Goal: Transaction & Acquisition: Purchase product/service

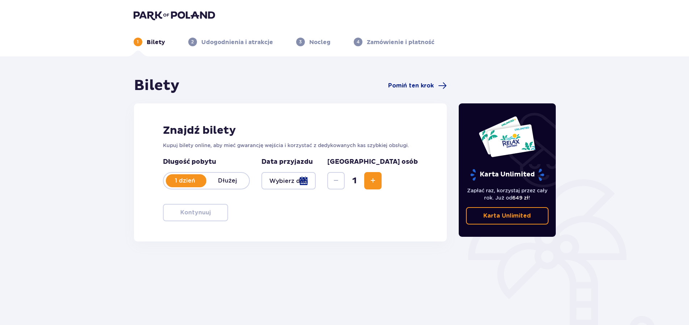
click at [228, 184] on p "Dłużej" at bounding box center [227, 181] width 43 height 8
click at [200, 182] on p "1 dzień" at bounding box center [185, 181] width 43 height 8
click at [316, 178] on div at bounding box center [288, 180] width 55 height 17
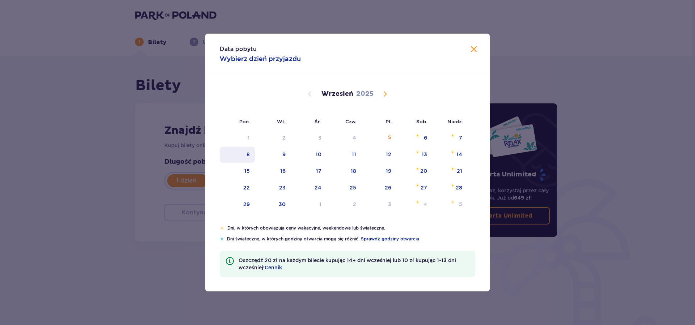
click at [248, 158] on div "8" at bounding box center [248, 154] width 3 height 7
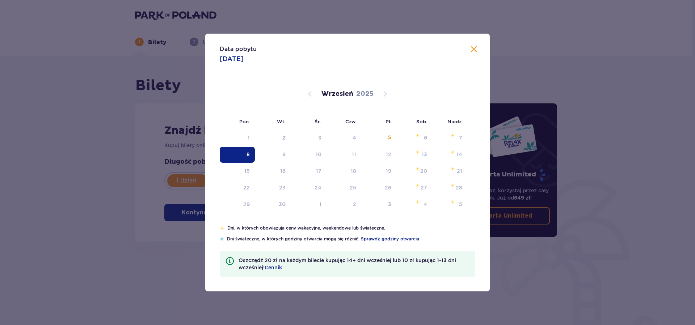
type input "[DATE]"
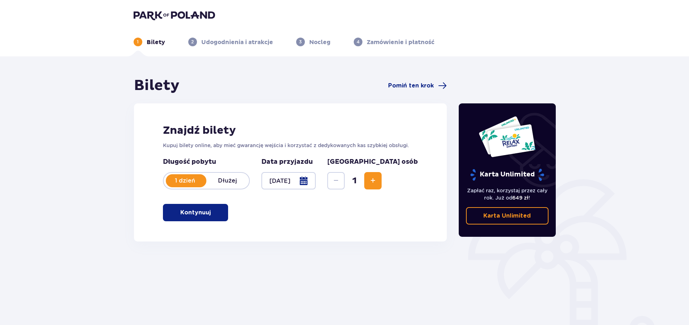
click at [382, 185] on button "Increase" at bounding box center [372, 180] width 17 height 17
click at [192, 211] on p "Kontynuuj" at bounding box center [195, 213] width 30 height 8
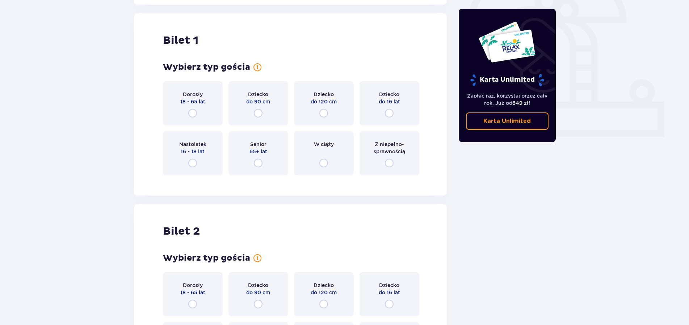
scroll to position [242, 0]
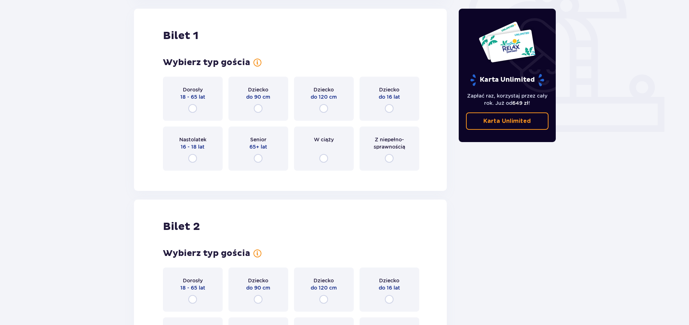
click at [192, 104] on div "Dorosły 18 - 65 lat" at bounding box center [193, 99] width 60 height 44
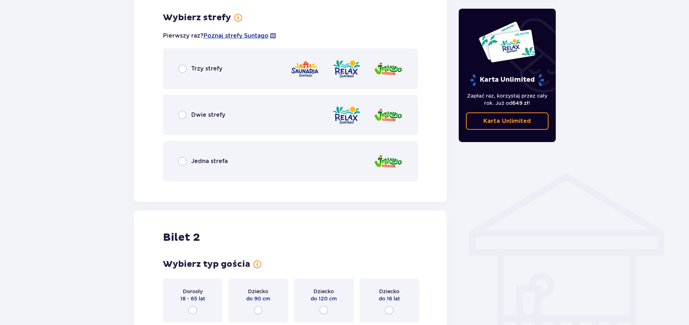
scroll to position [419, 0]
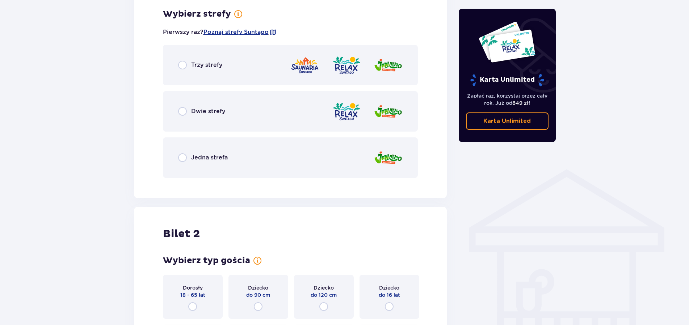
click at [181, 72] on div "Trzy strefy" at bounding box center [290, 65] width 255 height 41
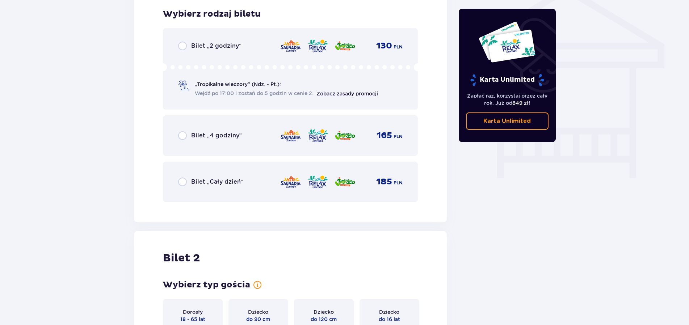
scroll to position [639, 0]
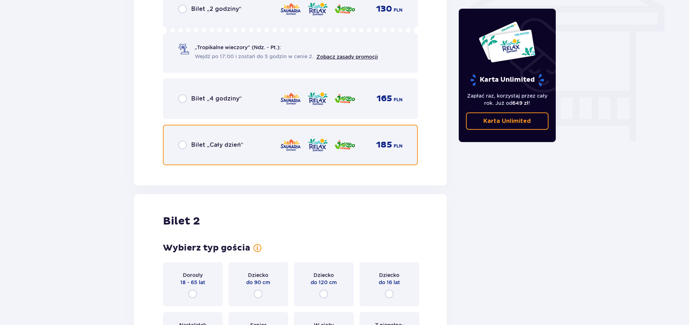
click at [183, 146] on input "radio" at bounding box center [182, 145] width 9 height 9
radio input "true"
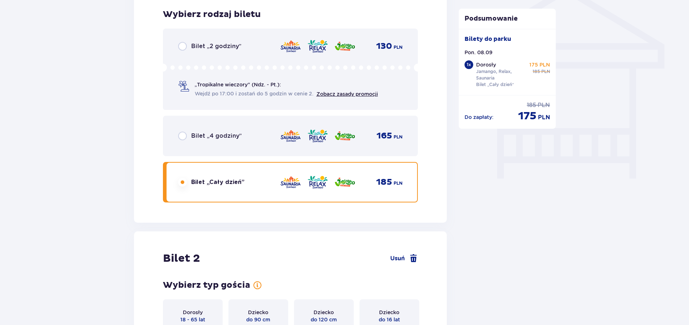
scroll to position [584, 0]
